Goal: Task Accomplishment & Management: Manage account settings

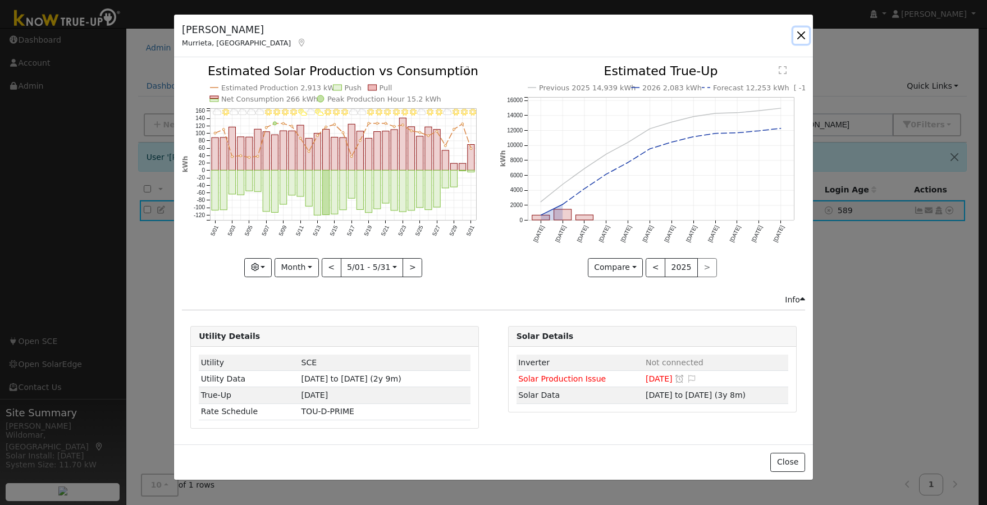
click at [801, 39] on button "button" at bounding box center [801, 36] width 16 height 16
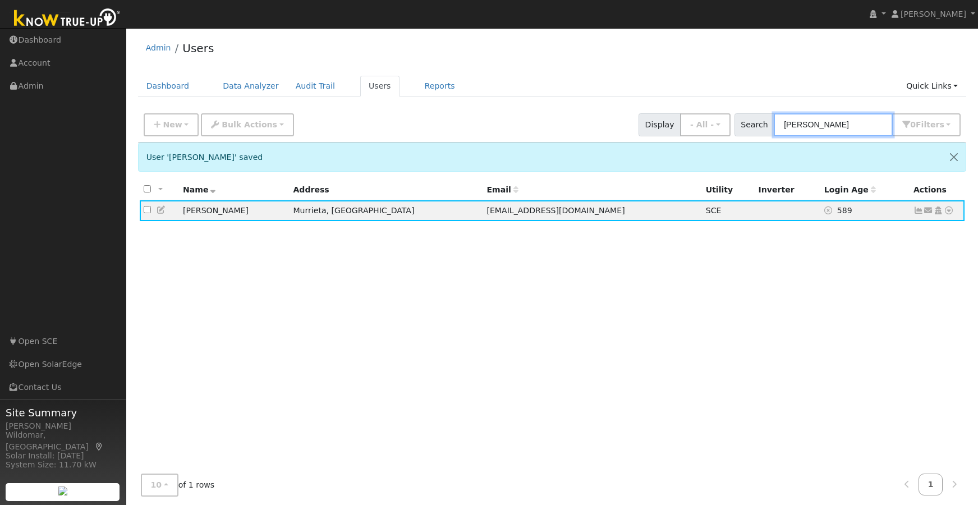
click at [826, 127] on input "[PERSON_NAME]" at bounding box center [833, 124] width 119 height 23
click at [826, 128] on input "[PERSON_NAME]" at bounding box center [833, 124] width 119 height 23
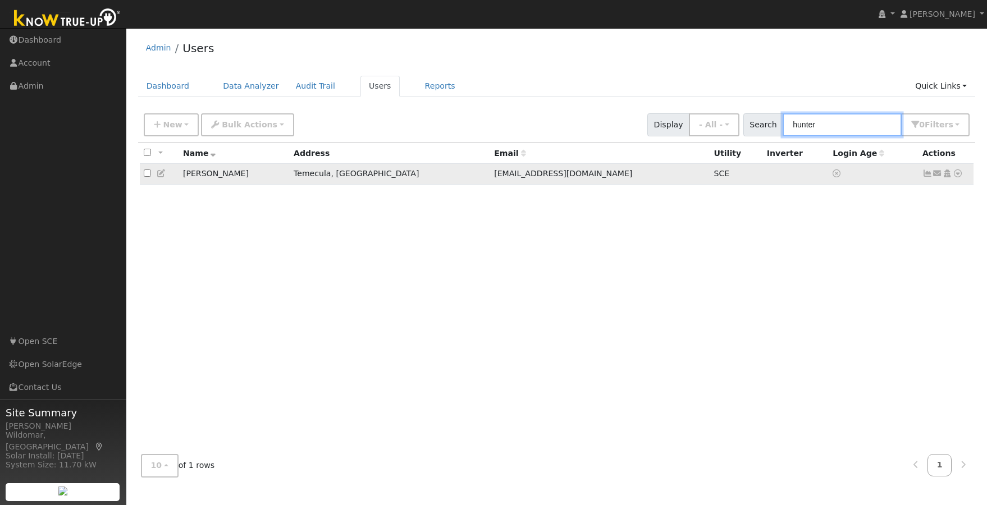
type input "hunter"
click at [928, 176] on icon at bounding box center [927, 173] width 10 height 8
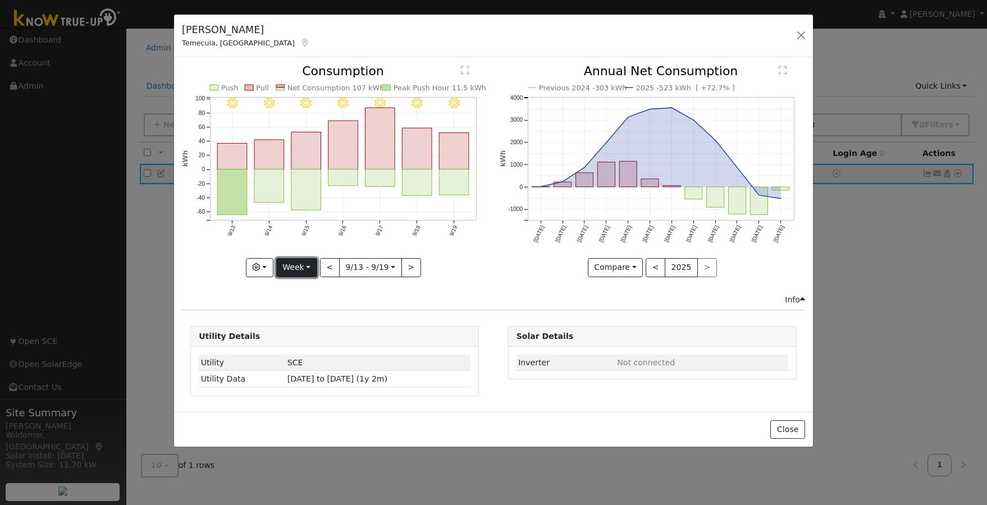
click at [309, 269] on button "Week" at bounding box center [296, 267] width 41 height 19
click at [311, 291] on link "Day" at bounding box center [316, 291] width 78 height 16
type input "[DATE]"
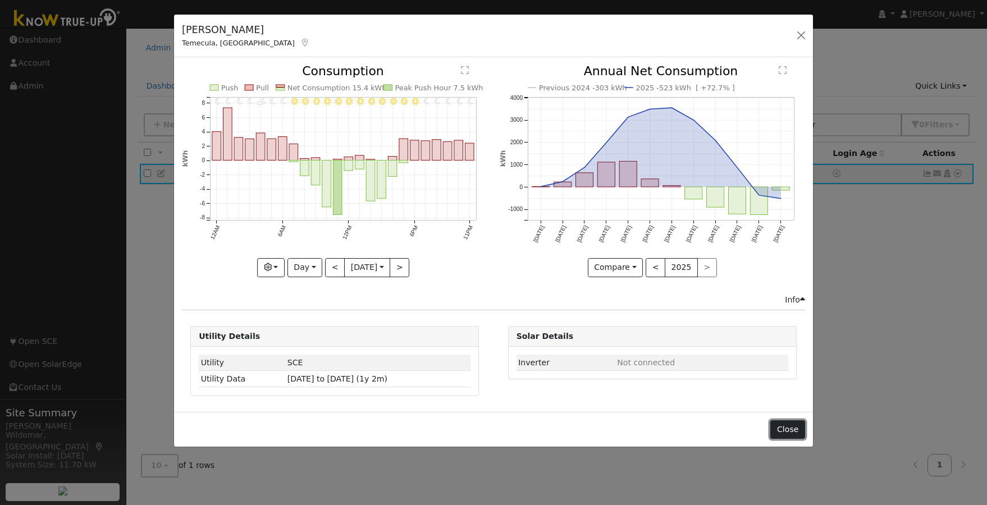
click at [781, 429] on button "Close" at bounding box center [787, 429] width 34 height 19
